Goal: Information Seeking & Learning: Compare options

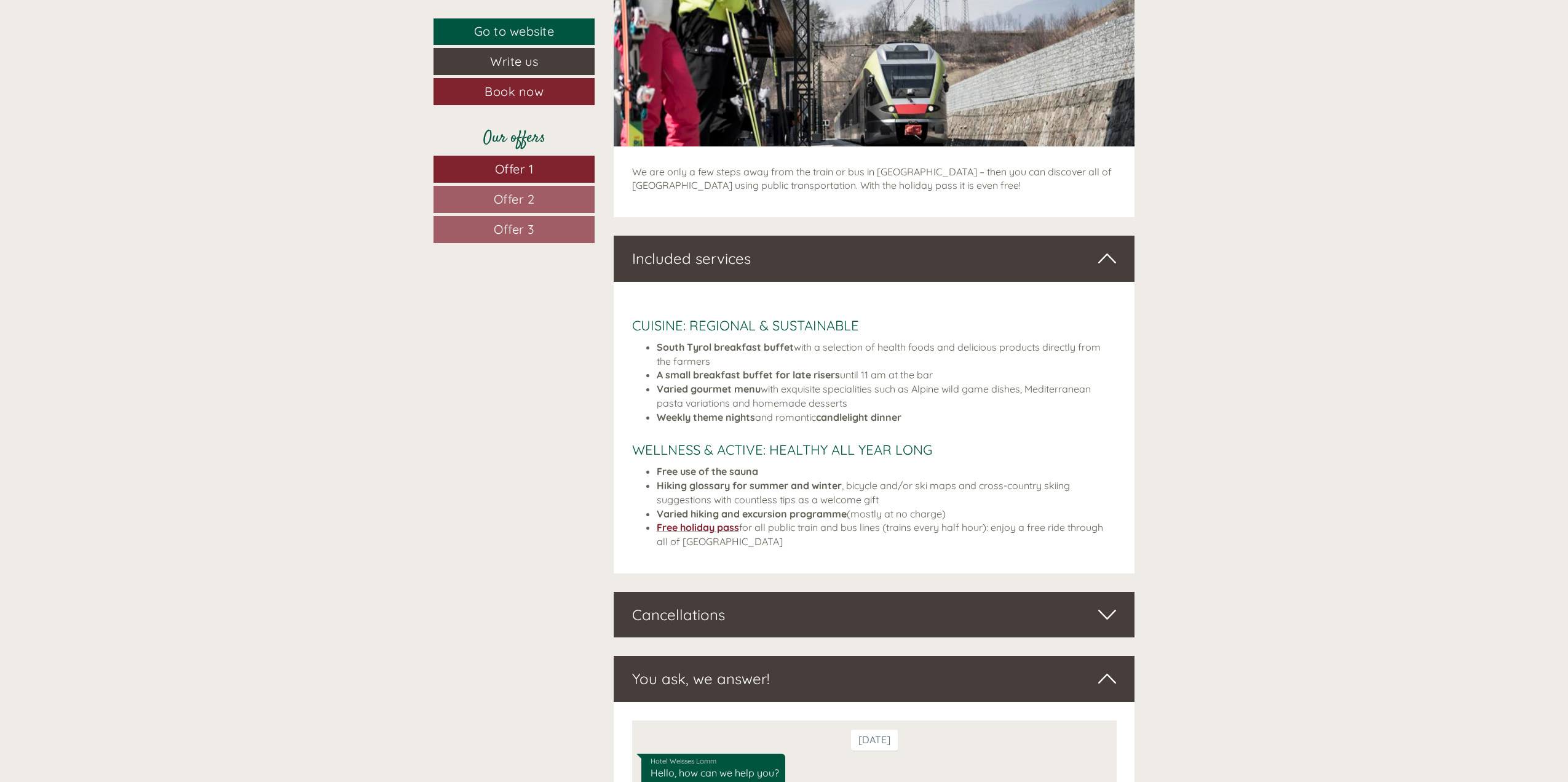
scroll to position [4861, 0]
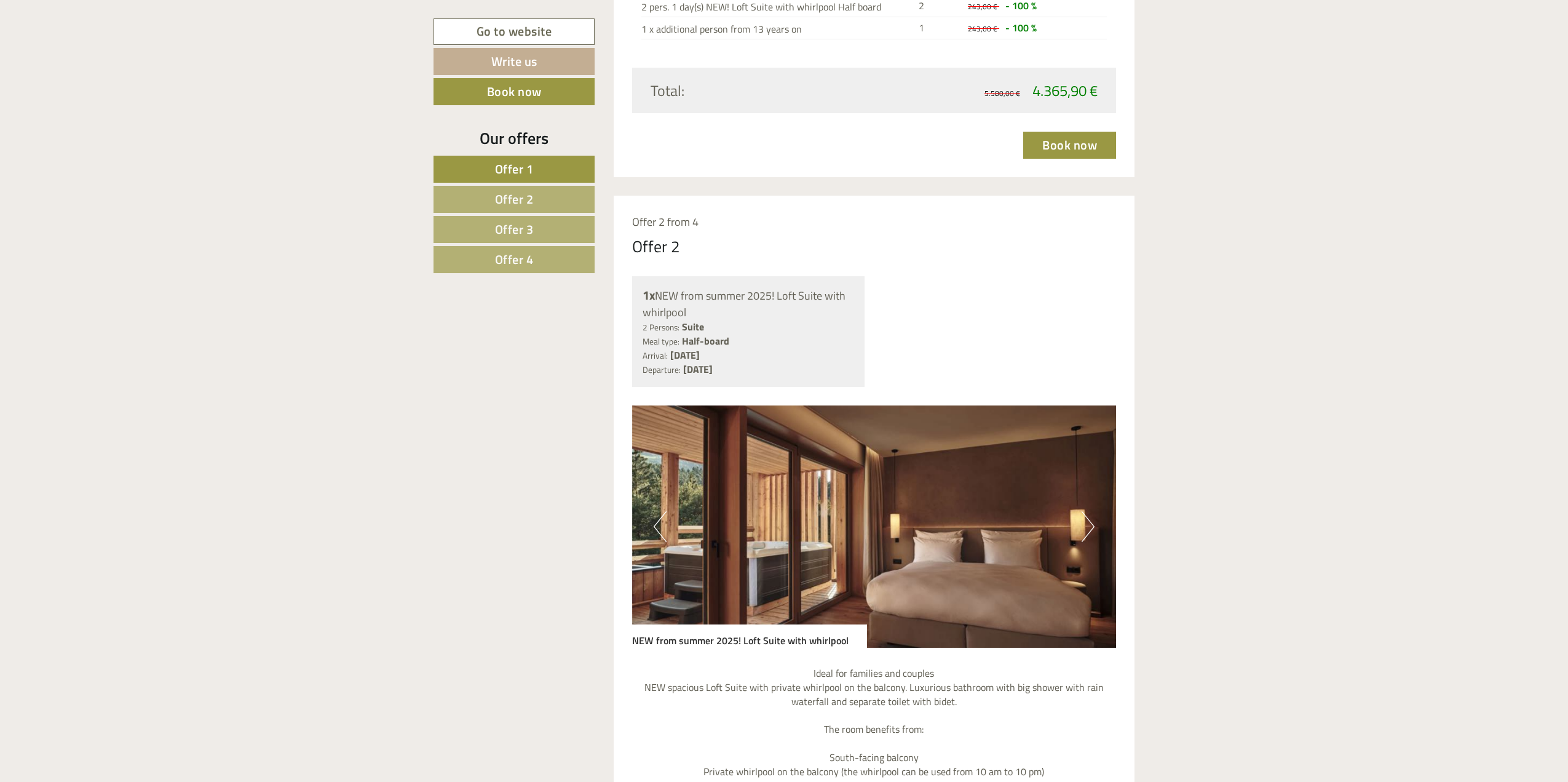
scroll to position [2215, 0]
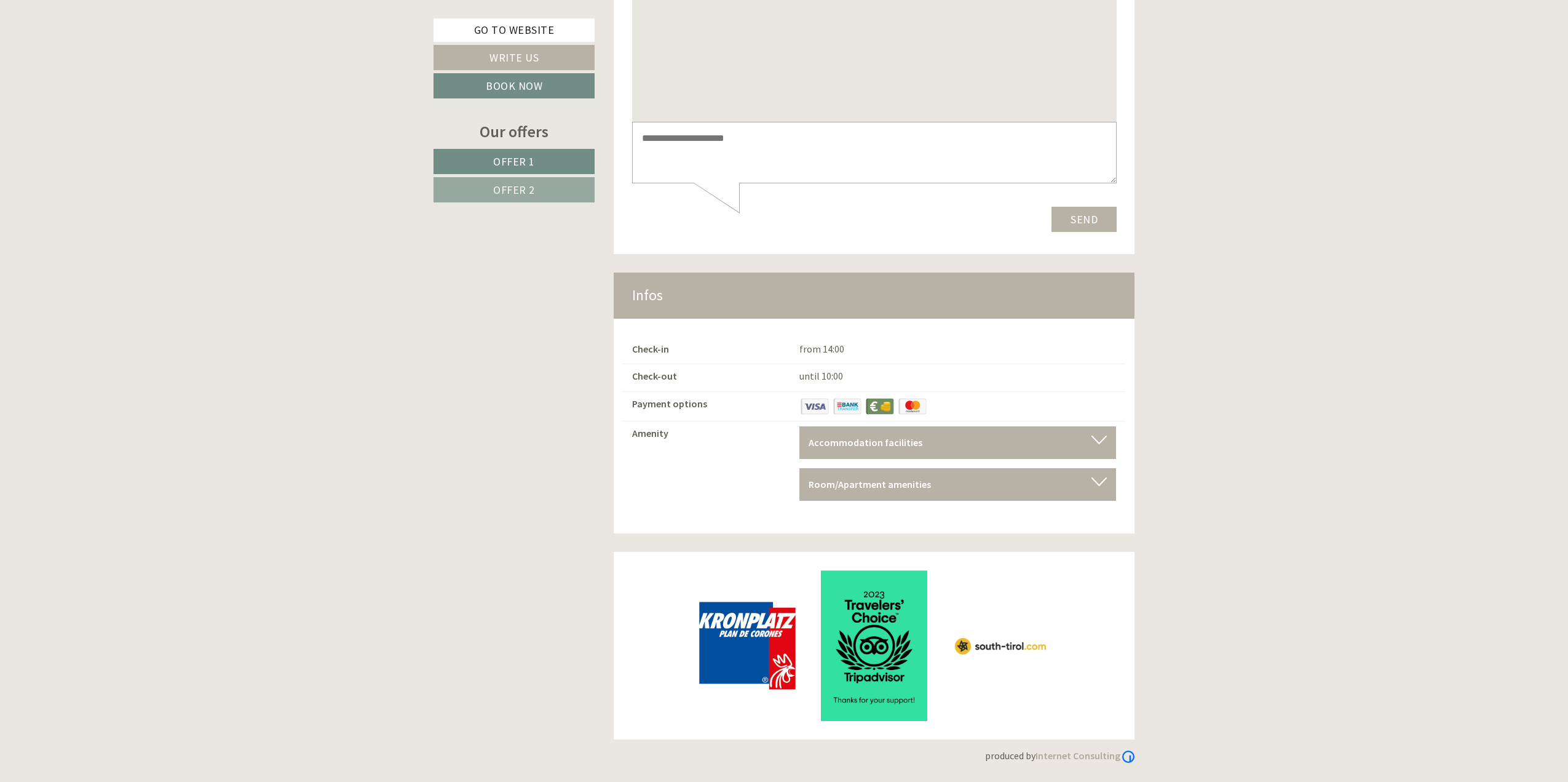
scroll to position [10335, 0]
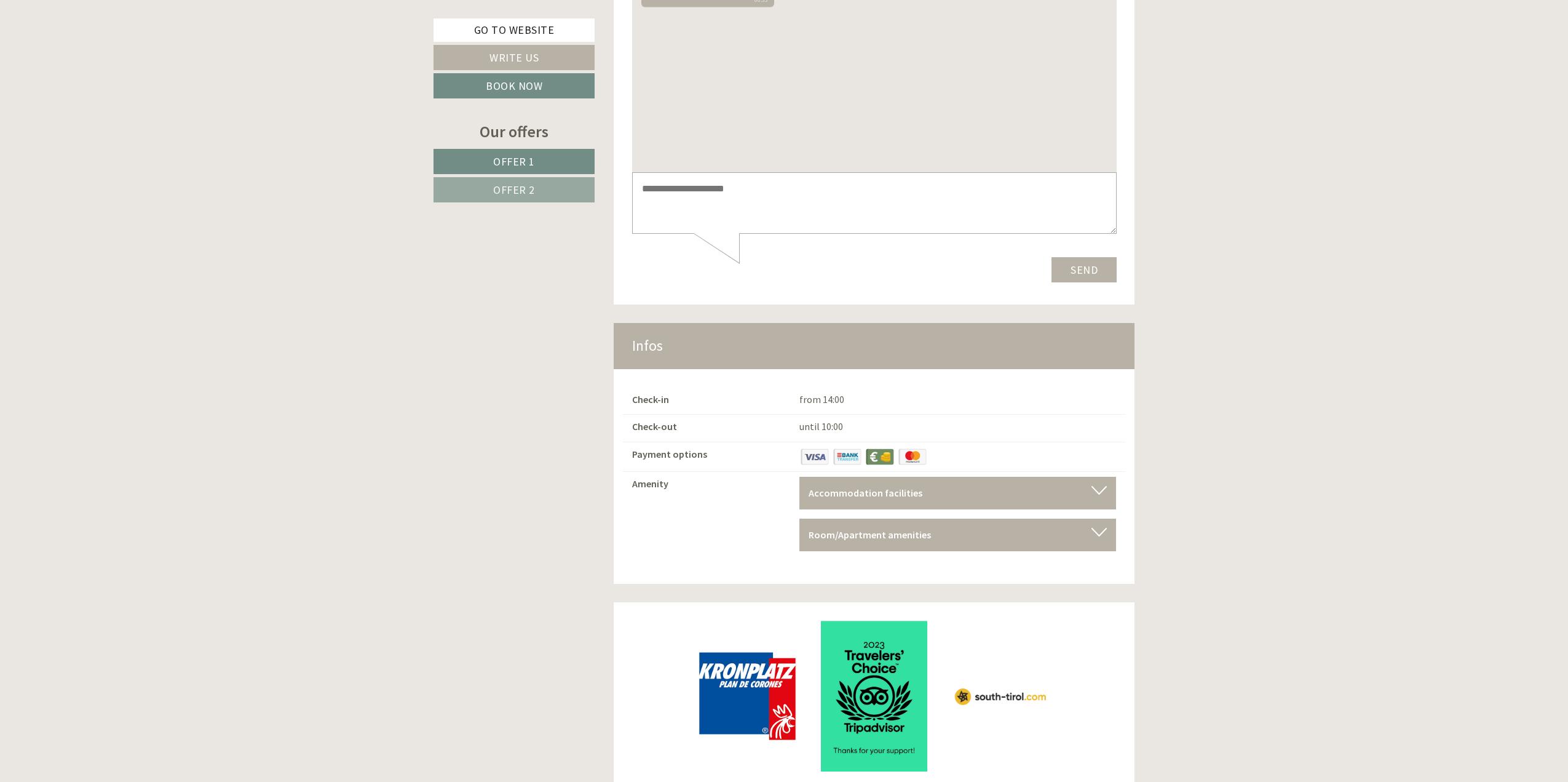
drag, startPoint x: 1573, startPoint y: 421, endPoint x: 1571, endPoint y: 469, distance: 48.0
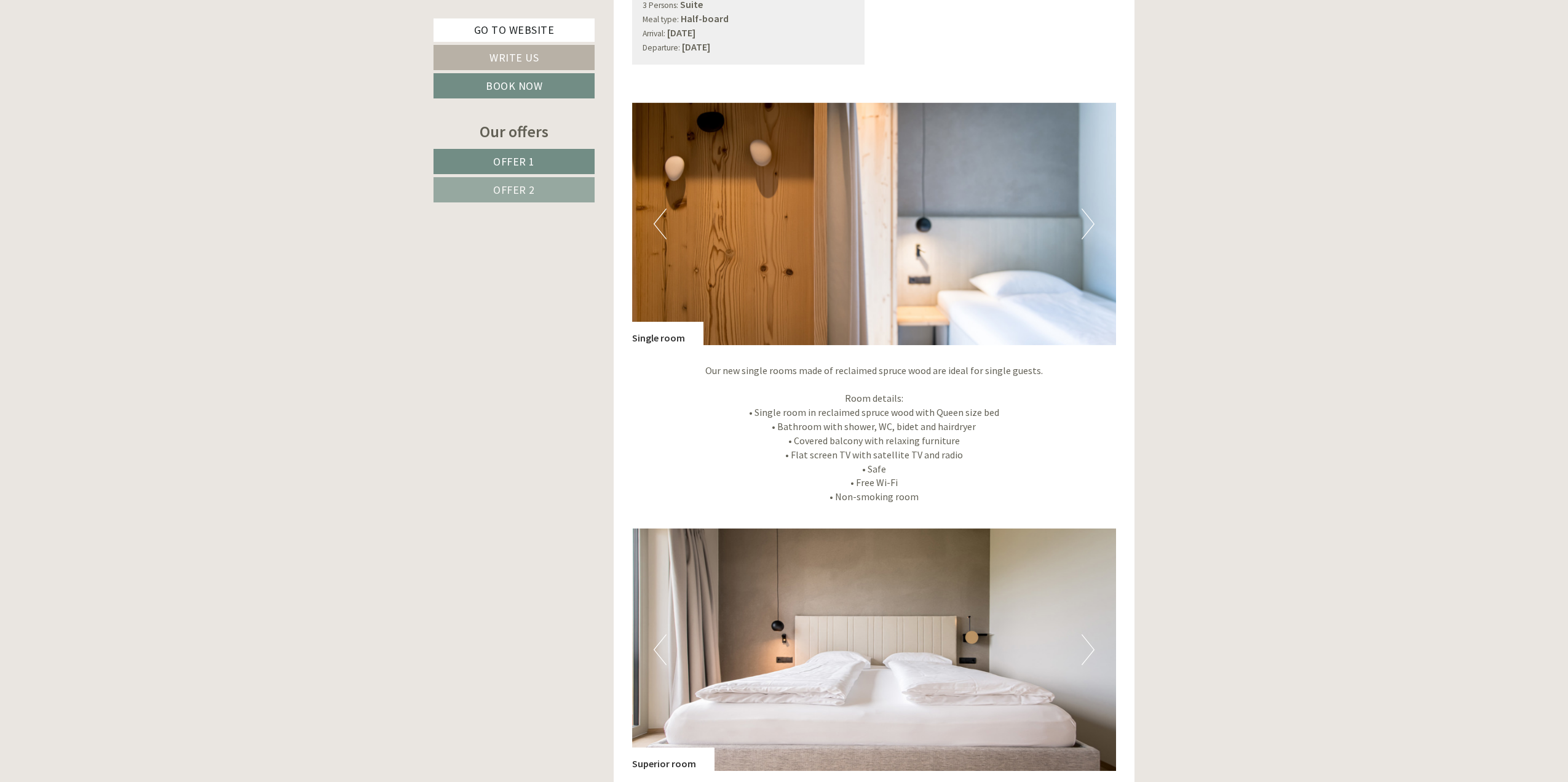
scroll to position [3107, 0]
